Goal: Transaction & Acquisition: Purchase product/service

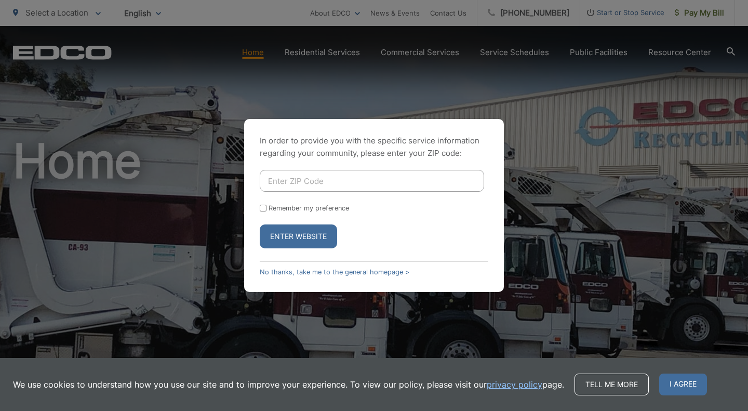
click at [356, 182] on input "Enter ZIP Code" at bounding box center [372, 181] width 224 height 22
click at [370, 179] on input "9" at bounding box center [372, 181] width 224 height 22
type input "92118"
click at [265, 210] on input "Remember my preference" at bounding box center [263, 208] width 7 height 7
checkbox input "true"
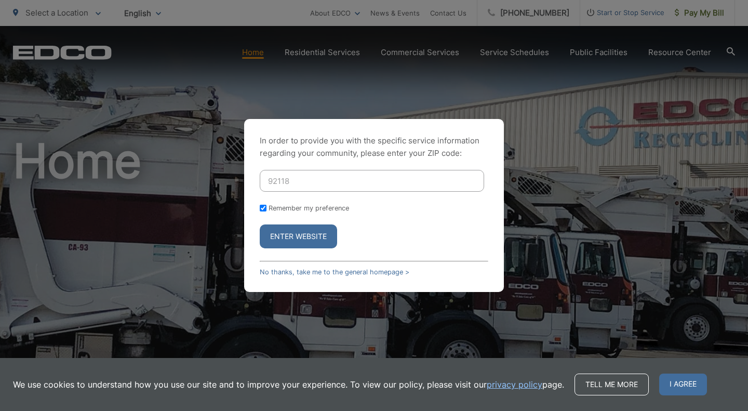
click at [298, 244] on button "Enter Website" at bounding box center [298, 236] width 77 height 24
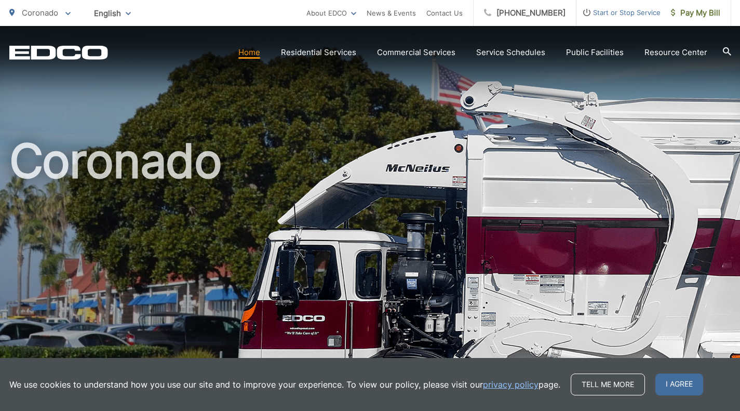
click at [668, 385] on span "I agree" at bounding box center [680, 385] width 48 height 22
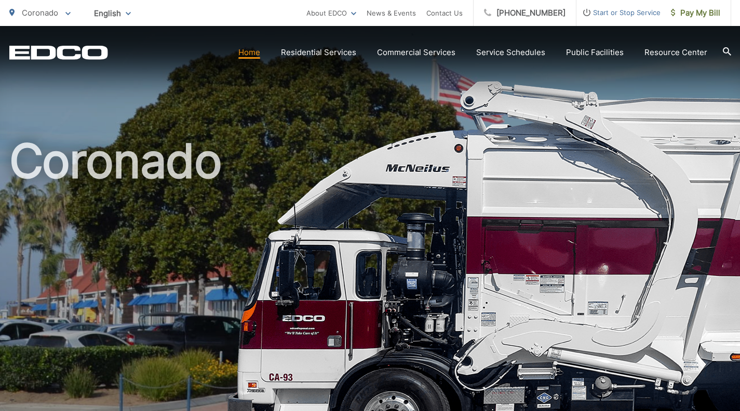
click at [678, 11] on span "Pay My Bill" at bounding box center [695, 13] width 49 height 12
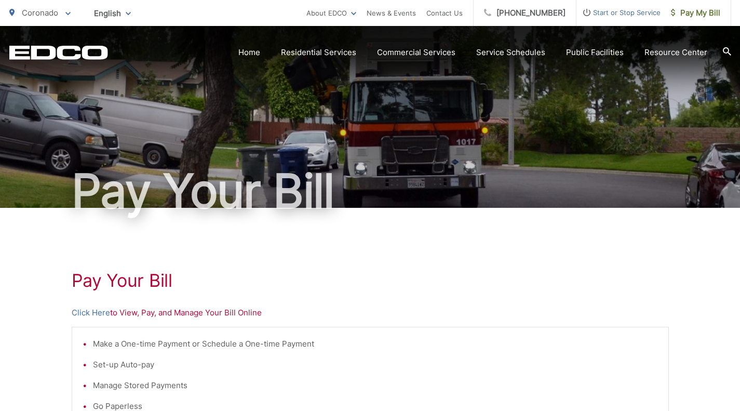
click at [91, 314] on link "Click Here" at bounding box center [91, 313] width 38 height 12
